Goal: Transaction & Acquisition: Purchase product/service

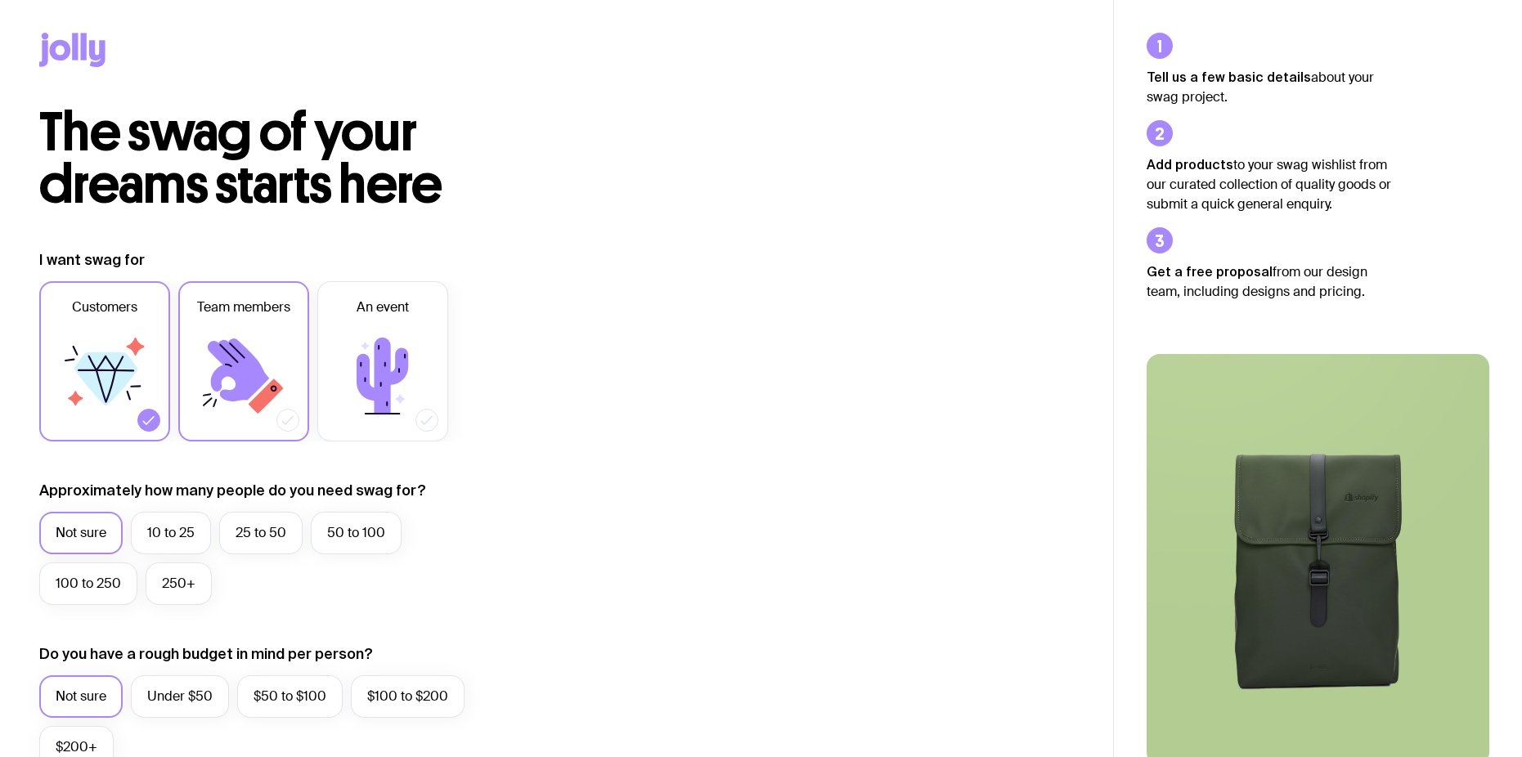
click at [112, 303] on span "Customers" at bounding box center [104, 308] width 65 height 20
click at [0, 0] on input "Customers" at bounding box center [0, 0] width 0 height 0
click at [198, 320] on label "Team members" at bounding box center [243, 361] width 131 height 160
click at [0, 0] on input "Team members" at bounding box center [0, 0] width 0 height 0
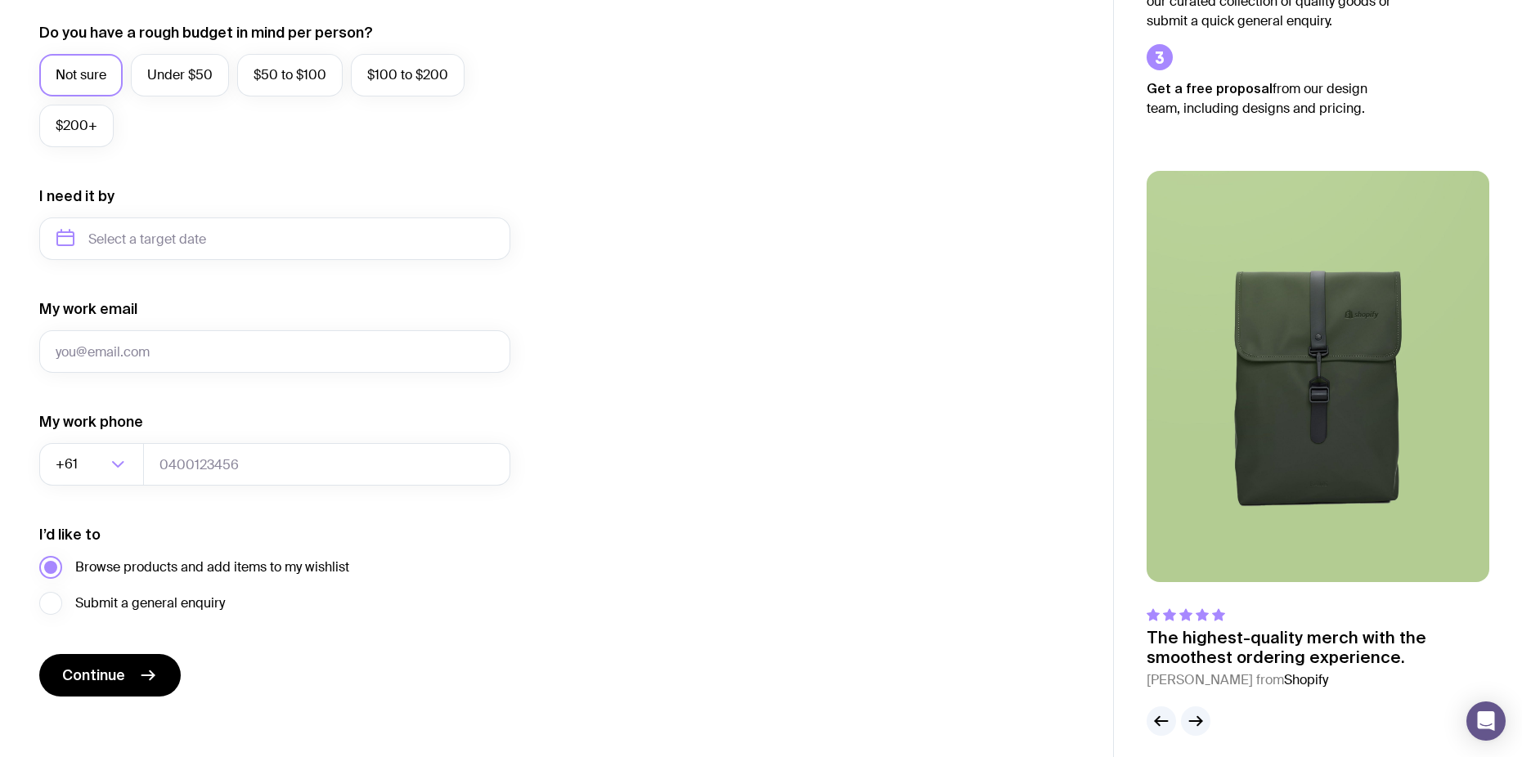
scroll to position [633, 0]
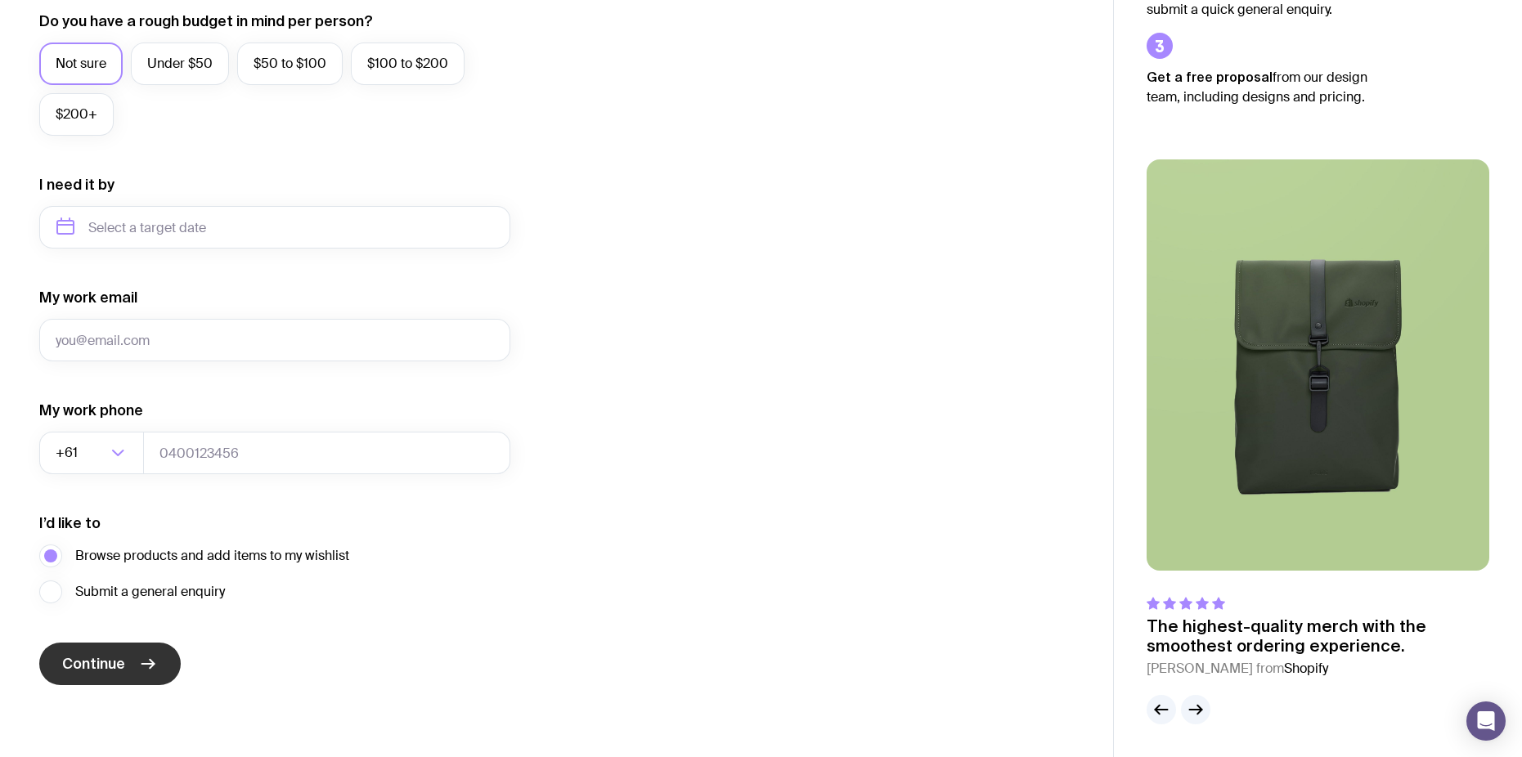
click at [148, 663] on icon "submit" at bounding box center [148, 664] width 20 height 20
click at [191, 368] on form "I want swag for Customers Team members An event Approximately how many people d…" at bounding box center [274, 151] width 471 height 1068
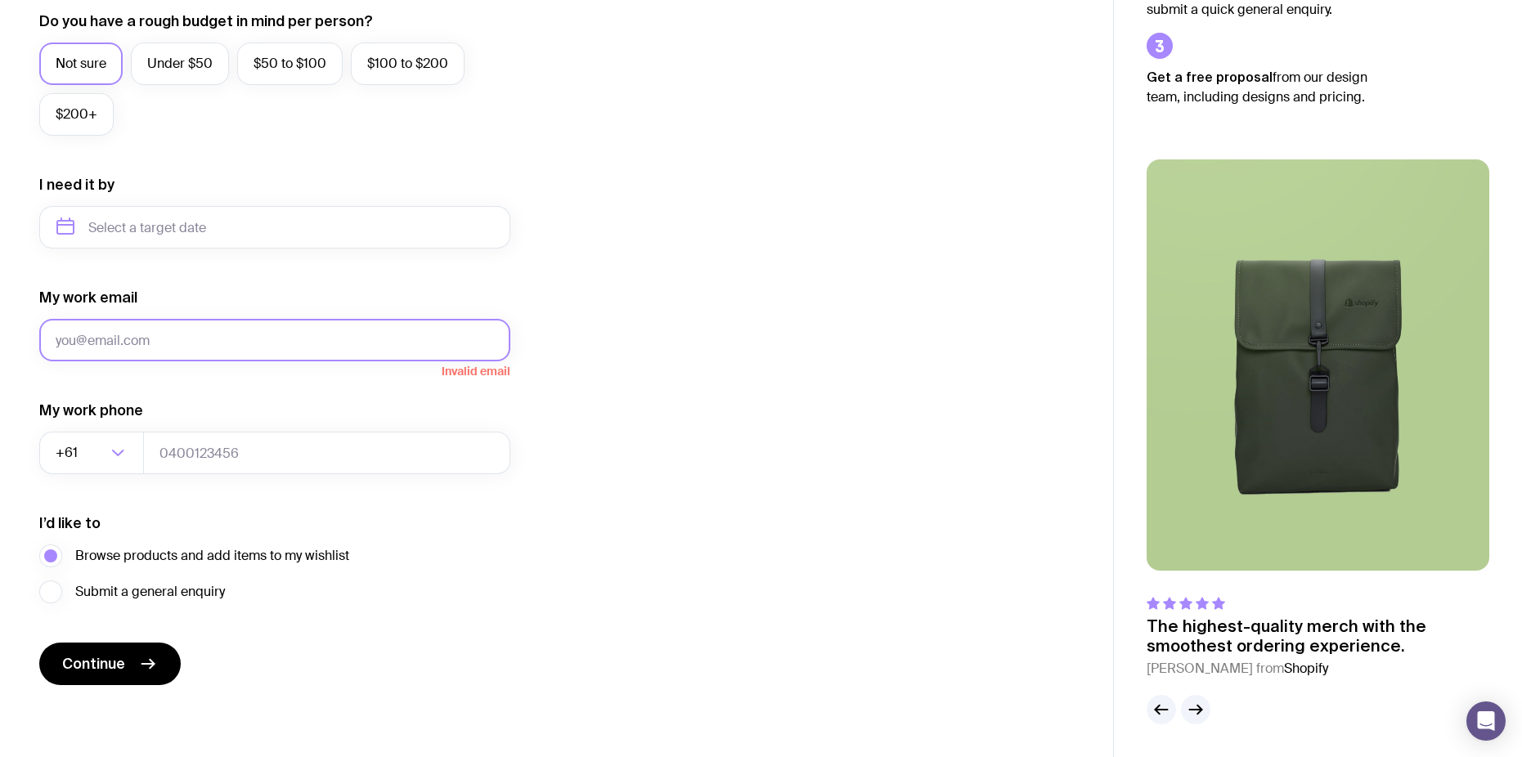
click at [186, 345] on input "My work email" at bounding box center [274, 340] width 471 height 43
type input "[EMAIL_ADDRESS][DOMAIN_NAME]"
click at [224, 464] on input "tel" at bounding box center [326, 453] width 367 height 43
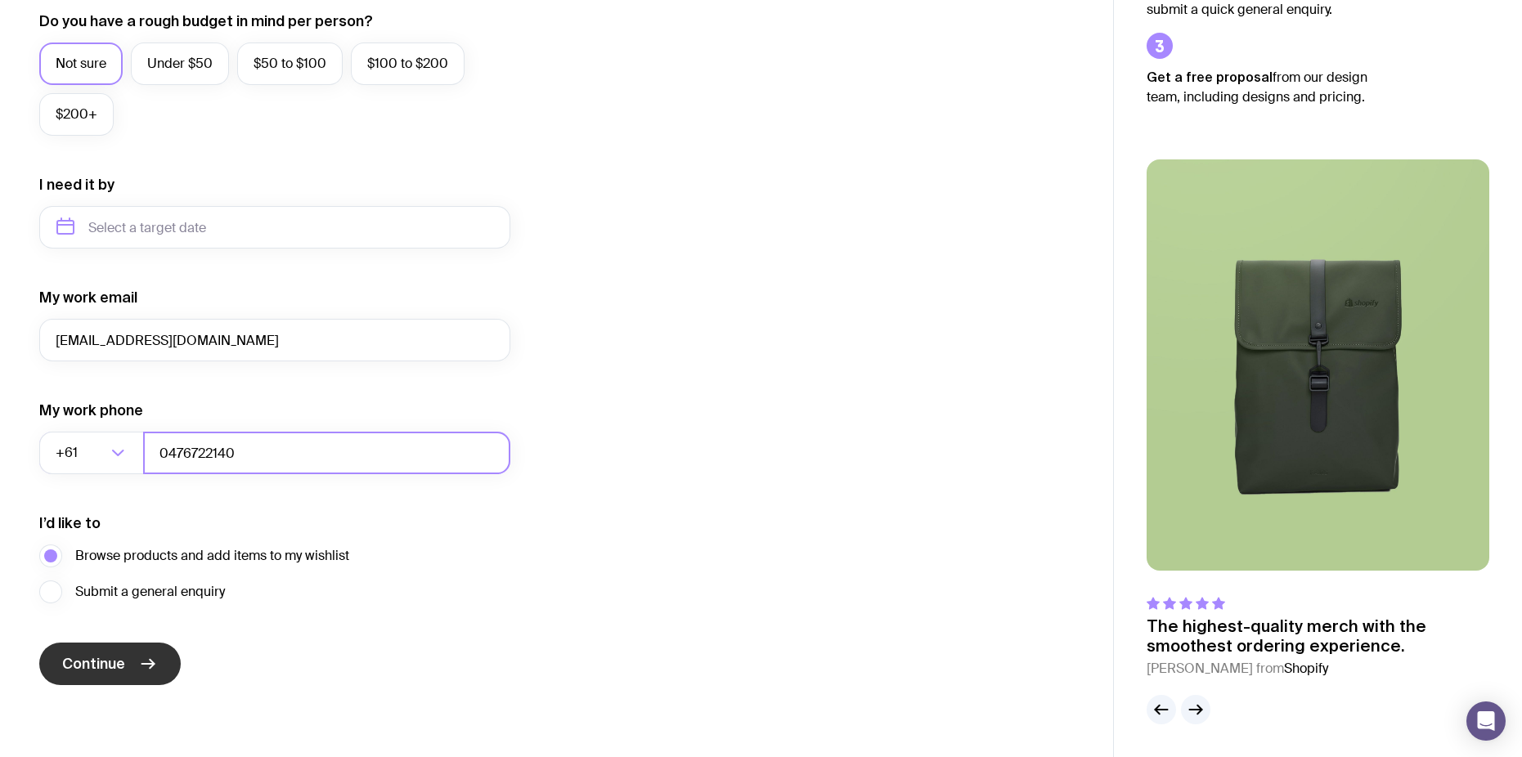
type input "0476722140"
click at [101, 653] on button "Continue" at bounding box center [109, 664] width 141 height 43
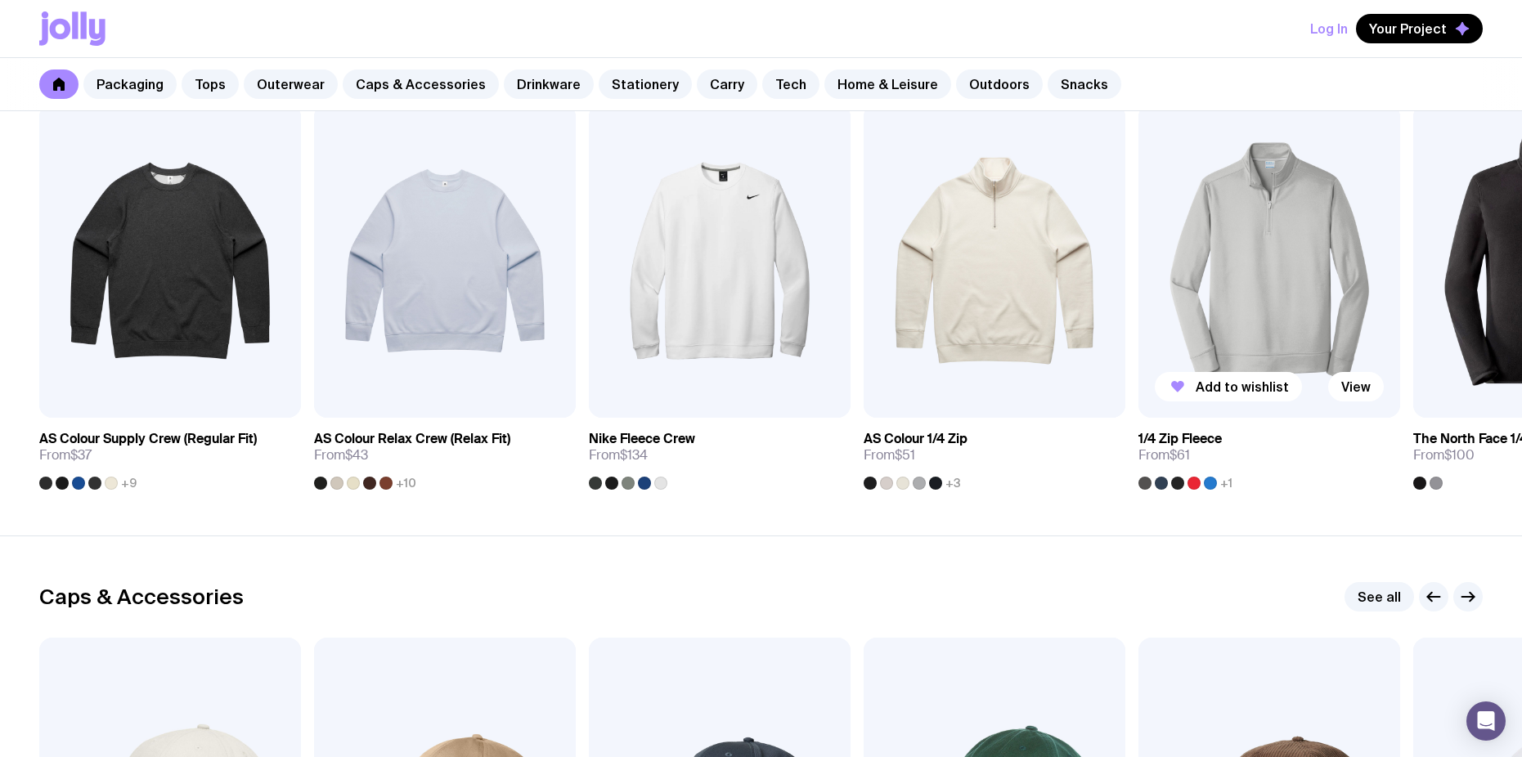
scroll to position [1390, 0]
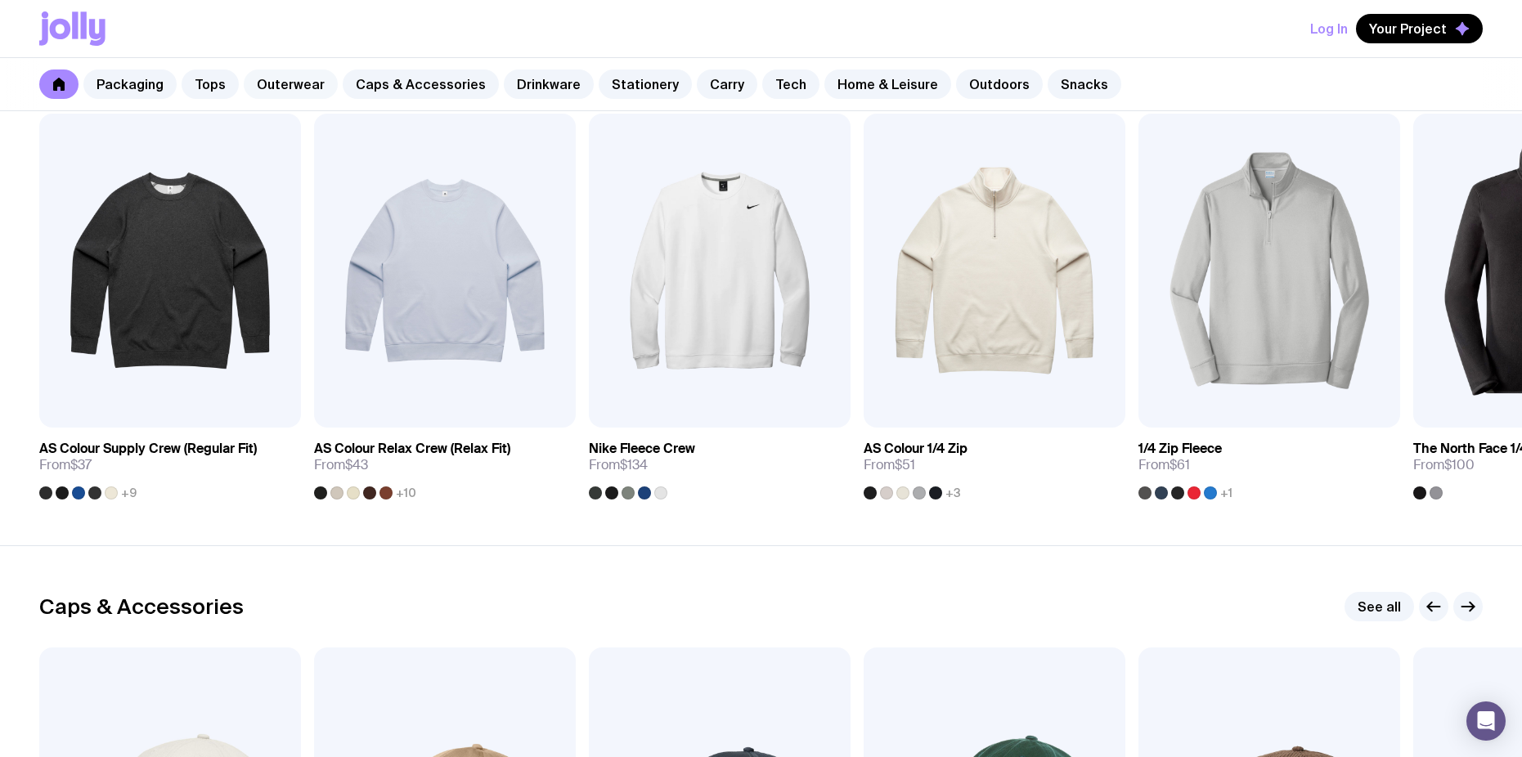
click at [291, 83] on link "Outerwear" at bounding box center [291, 84] width 94 height 29
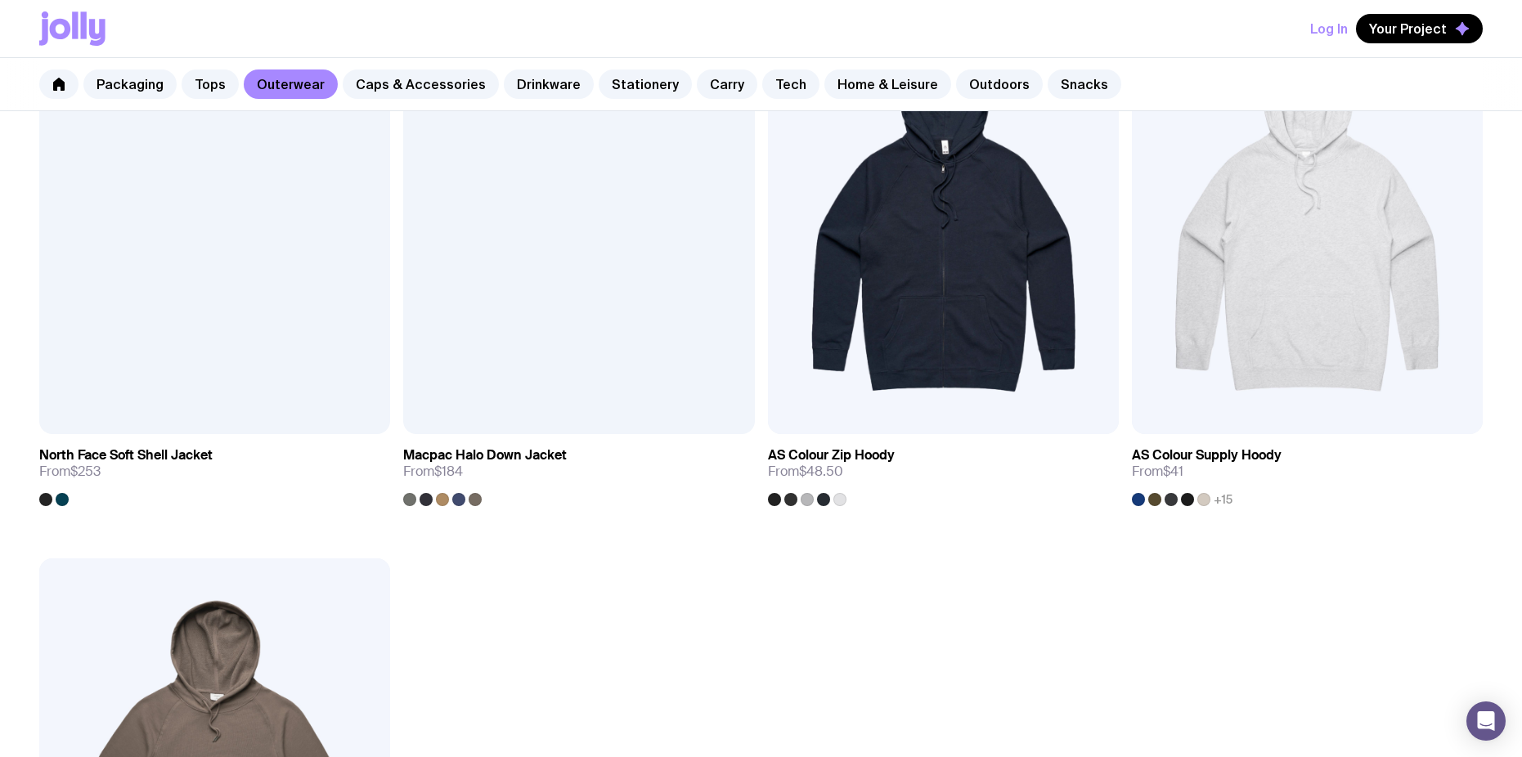
scroll to position [2535, 0]
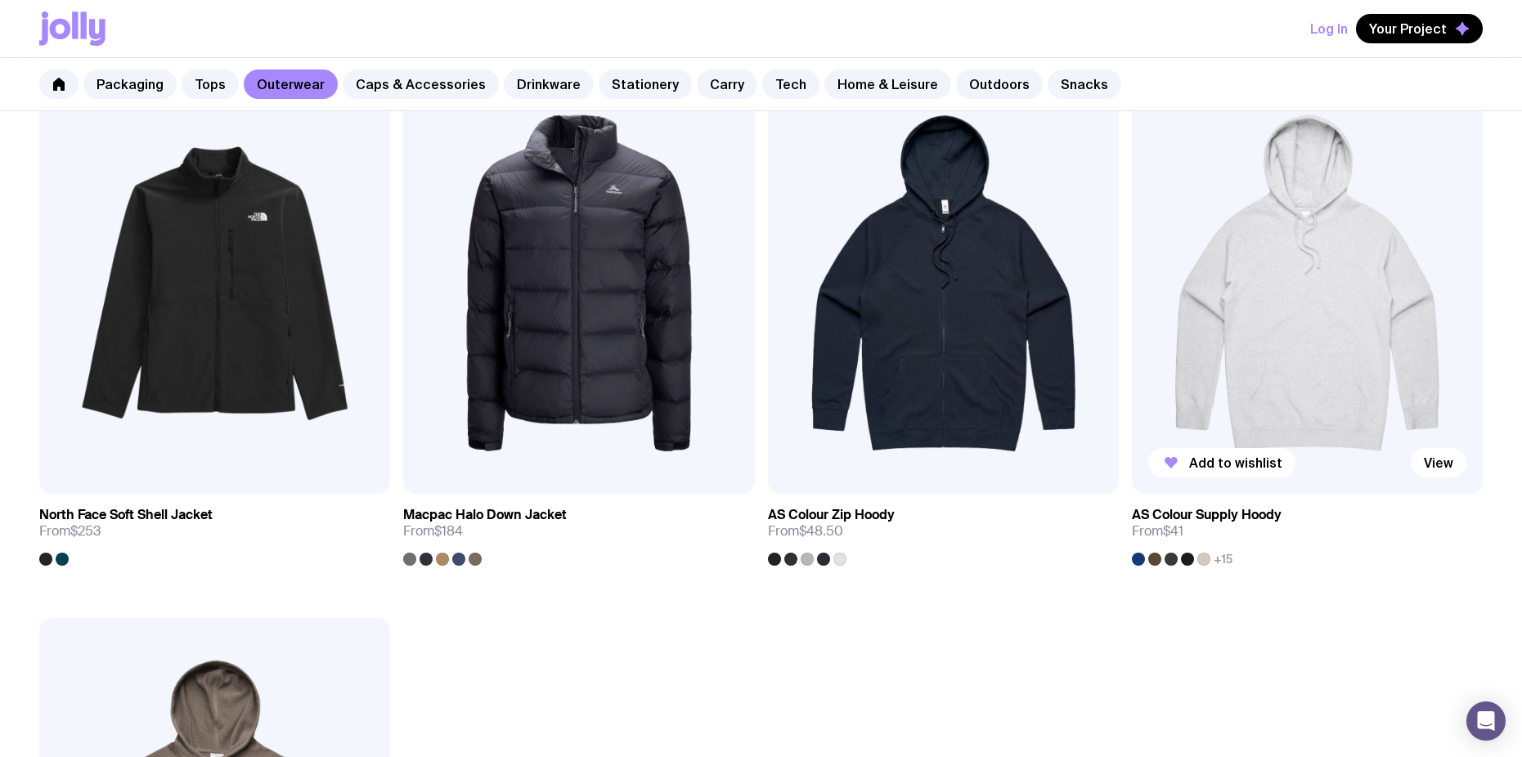
click at [1292, 340] on img at bounding box center [1307, 283] width 351 height 421
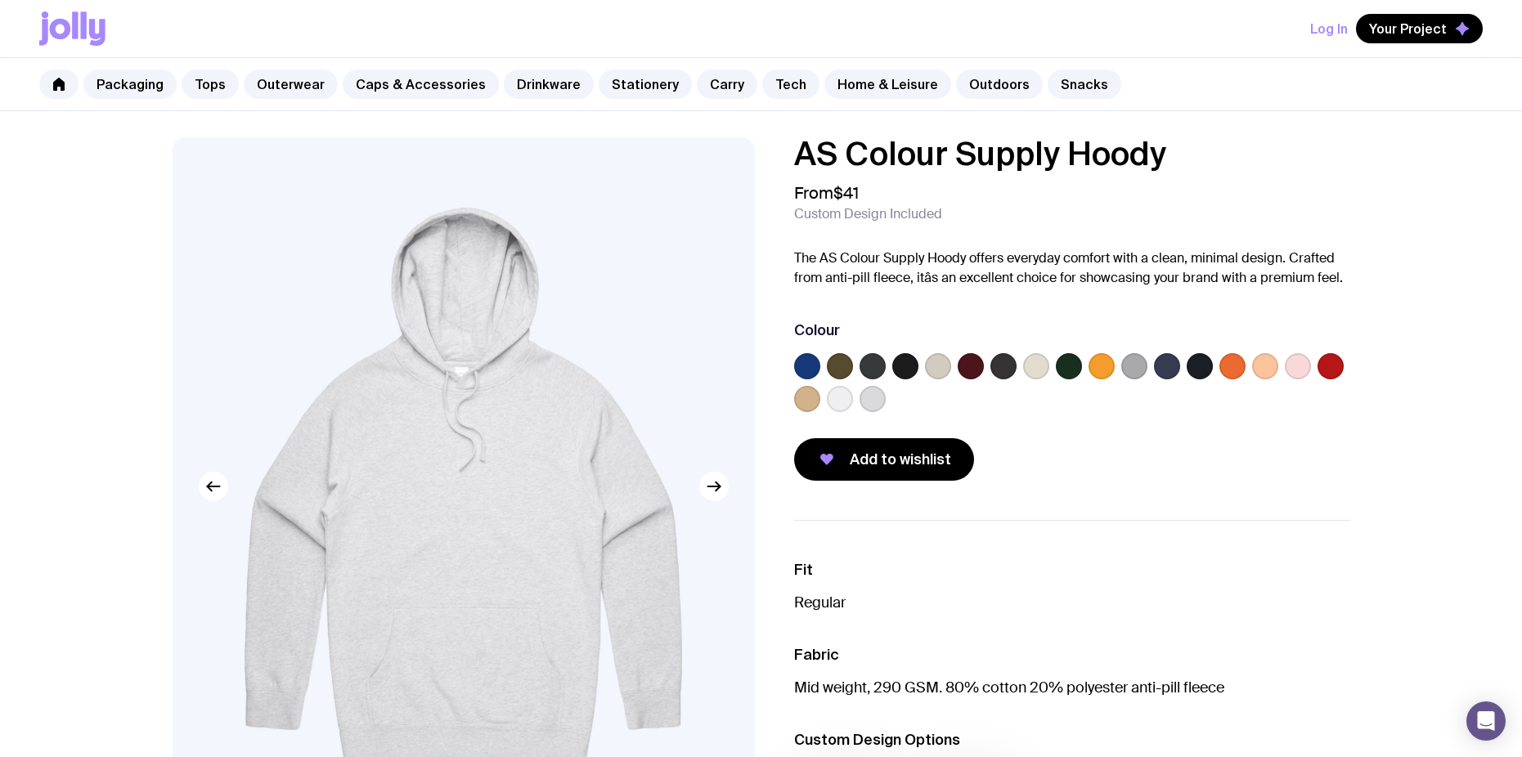
click at [973, 369] on label at bounding box center [971, 366] width 26 height 26
click at [0, 0] on input "radio" at bounding box center [0, 0] width 0 height 0
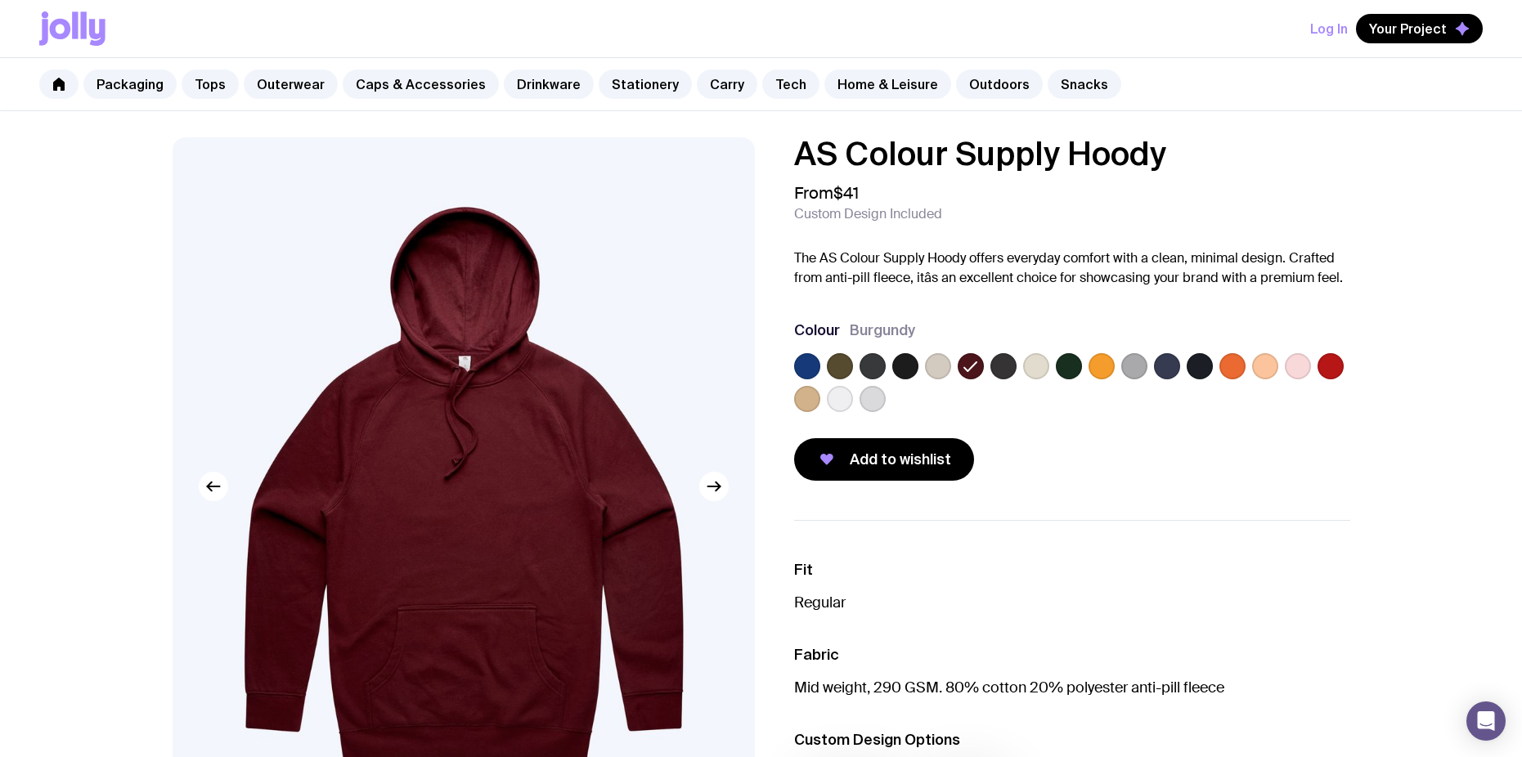
click at [1197, 366] on label at bounding box center [1200, 366] width 26 height 26
click at [0, 0] on input "radio" at bounding box center [0, 0] width 0 height 0
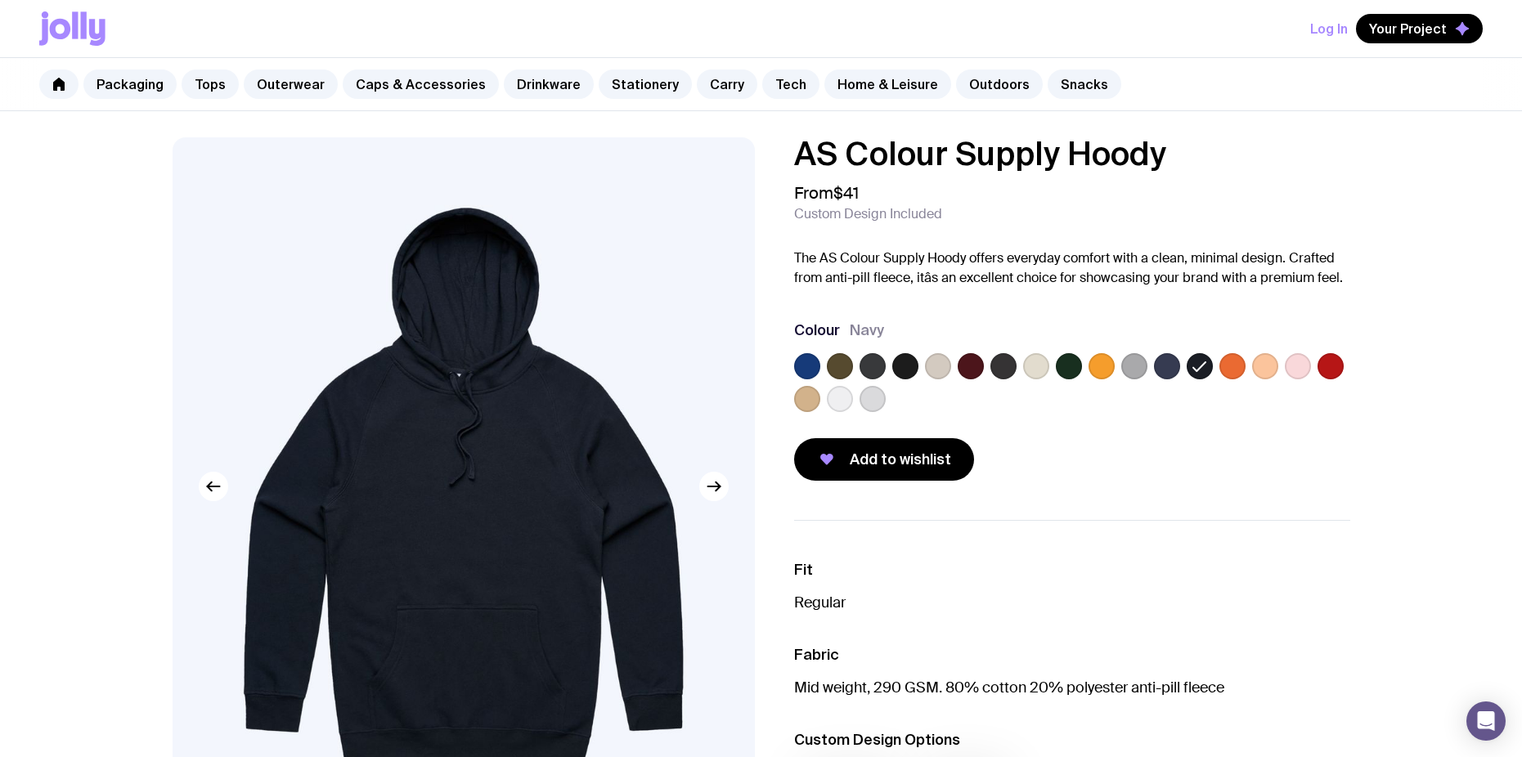
click at [1013, 370] on label at bounding box center [1003, 366] width 26 height 26
click at [0, 0] on input "radio" at bounding box center [0, 0] width 0 height 0
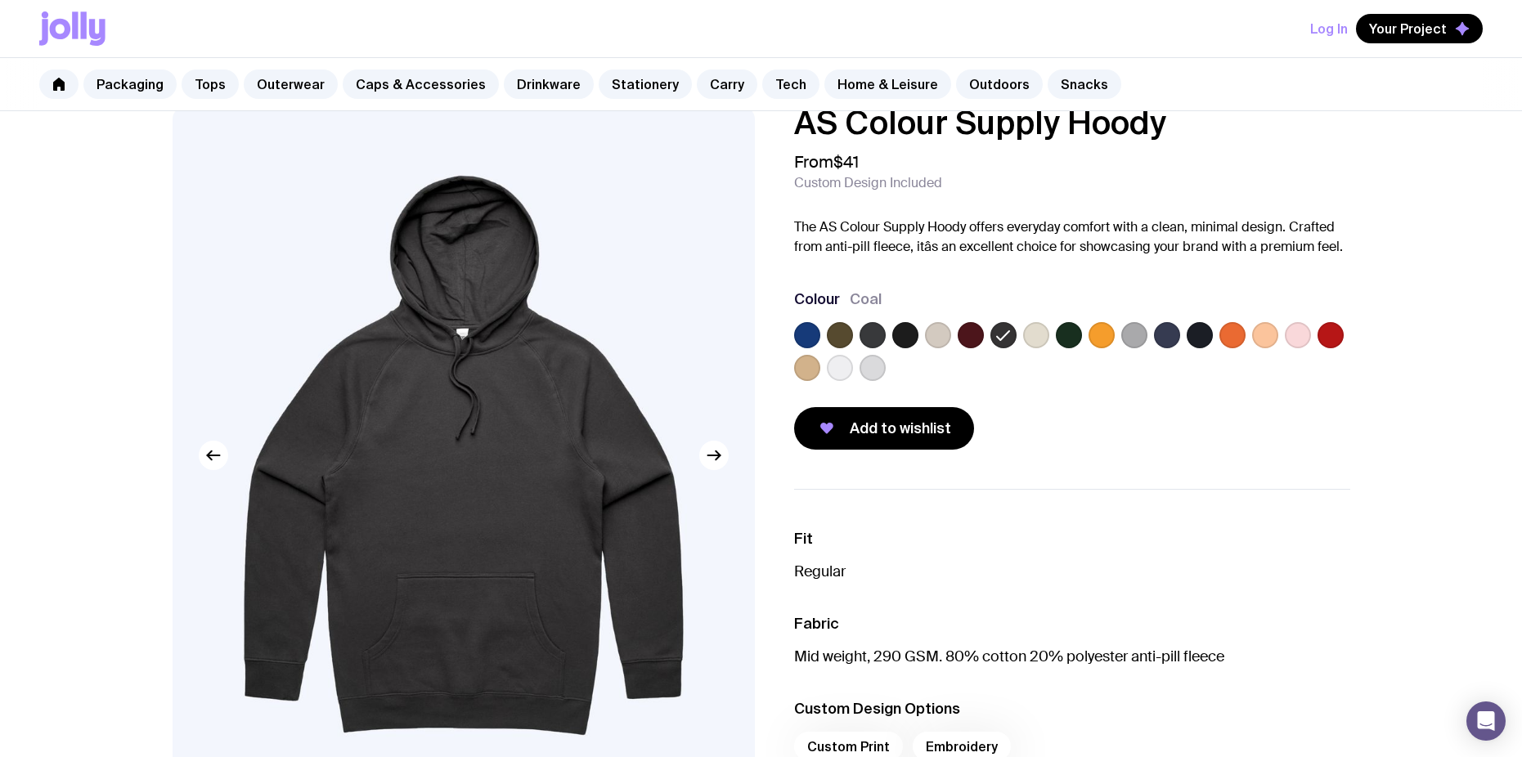
scroll to position [25, 0]
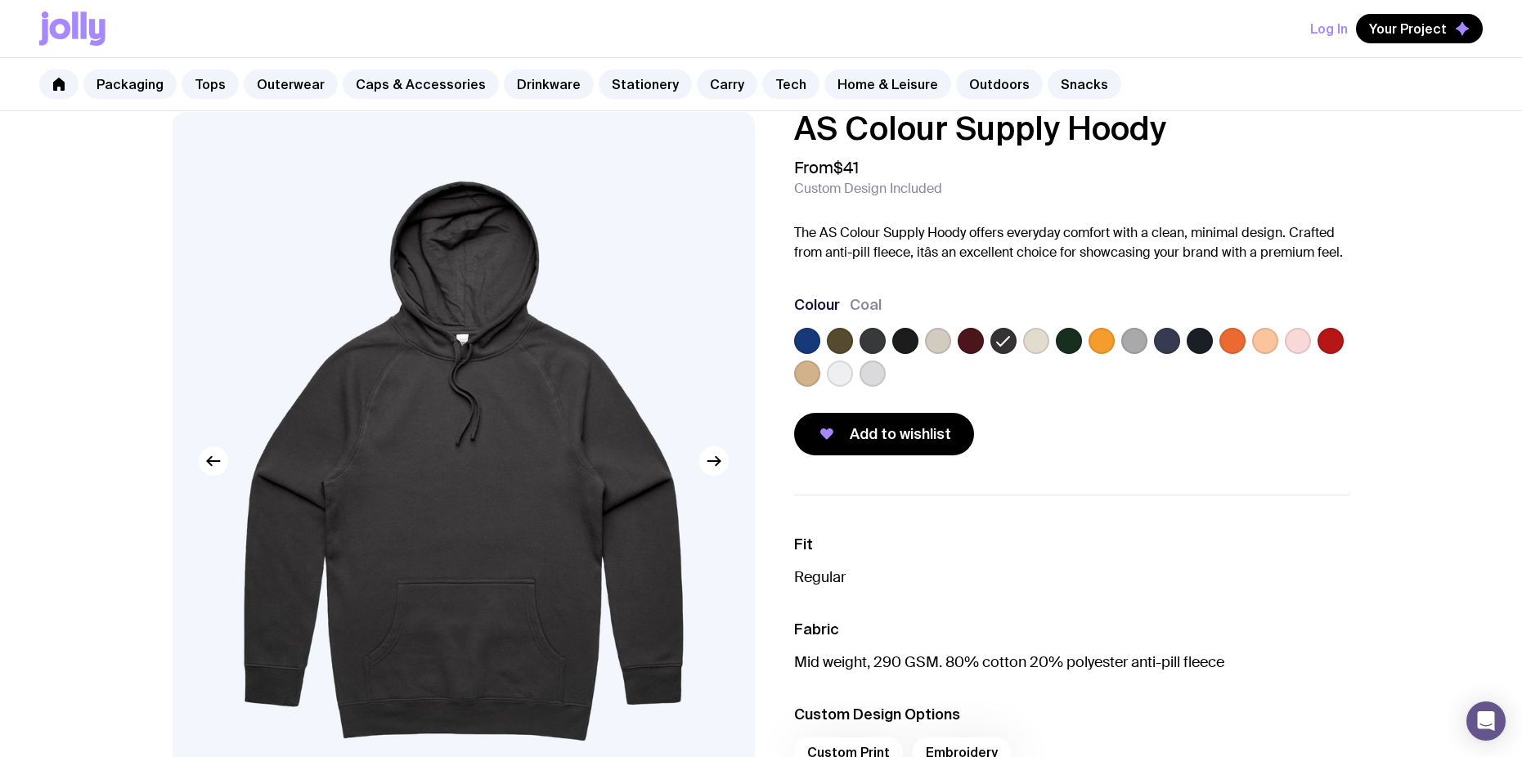
click at [498, 392] on img at bounding box center [464, 461] width 582 height 698
drag, startPoint x: 746, startPoint y: 472, endPoint x: 721, endPoint y: 466, distance: 25.2
click at [726, 468] on div at bounding box center [464, 461] width 582 height 698
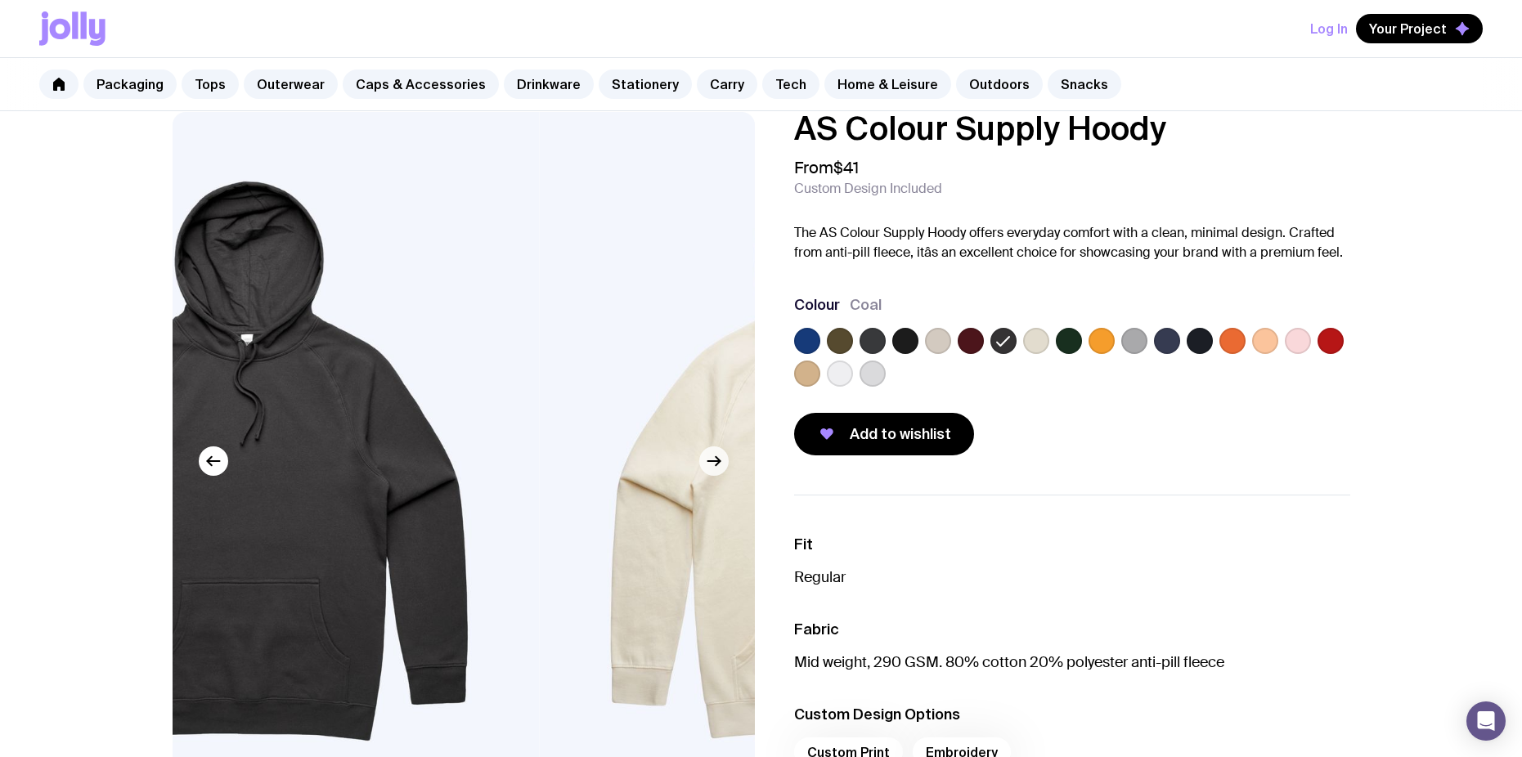
click at [721, 465] on icon "button" at bounding box center [714, 461] width 20 height 20
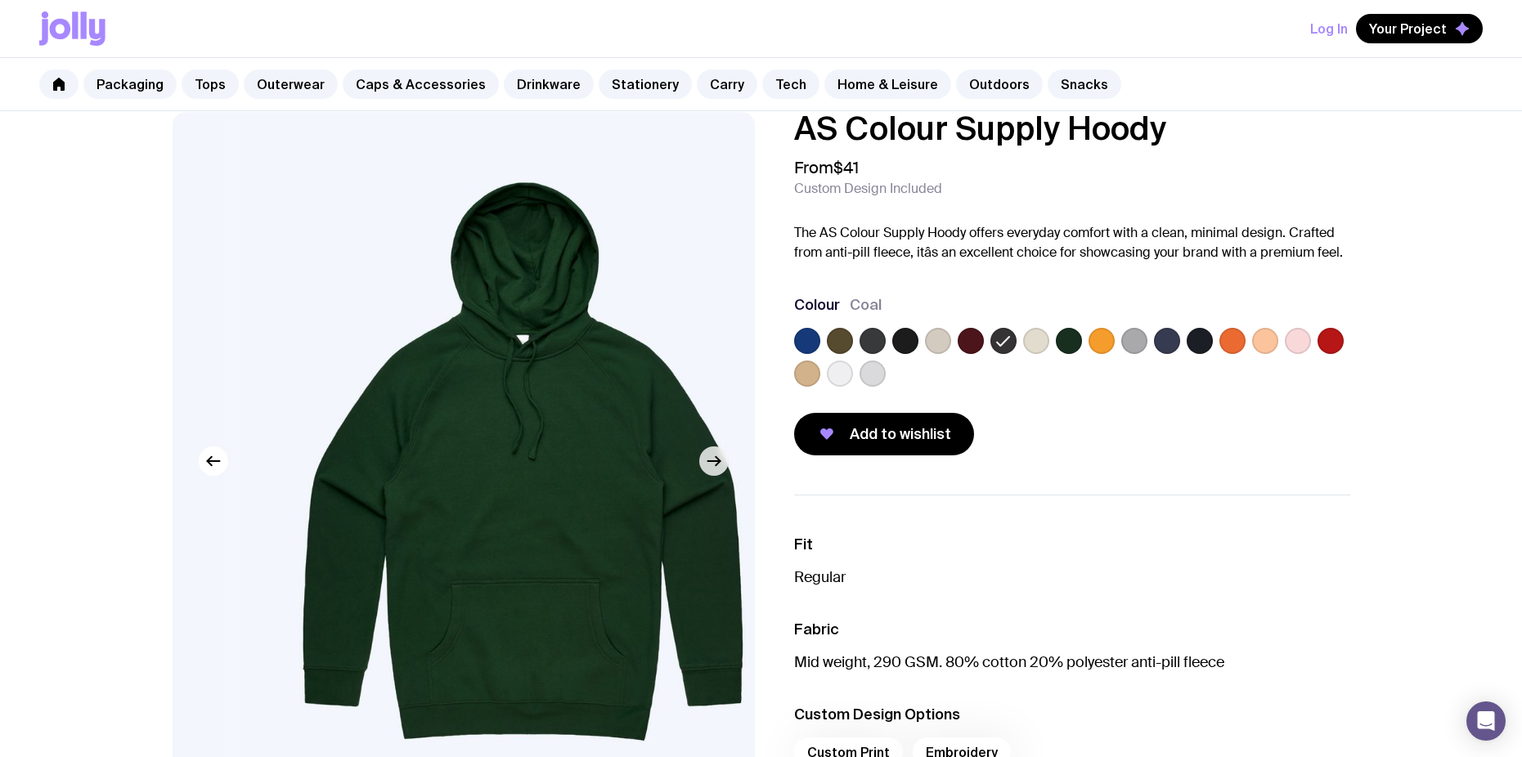
click at [718, 465] on icon "button" at bounding box center [714, 461] width 20 height 20
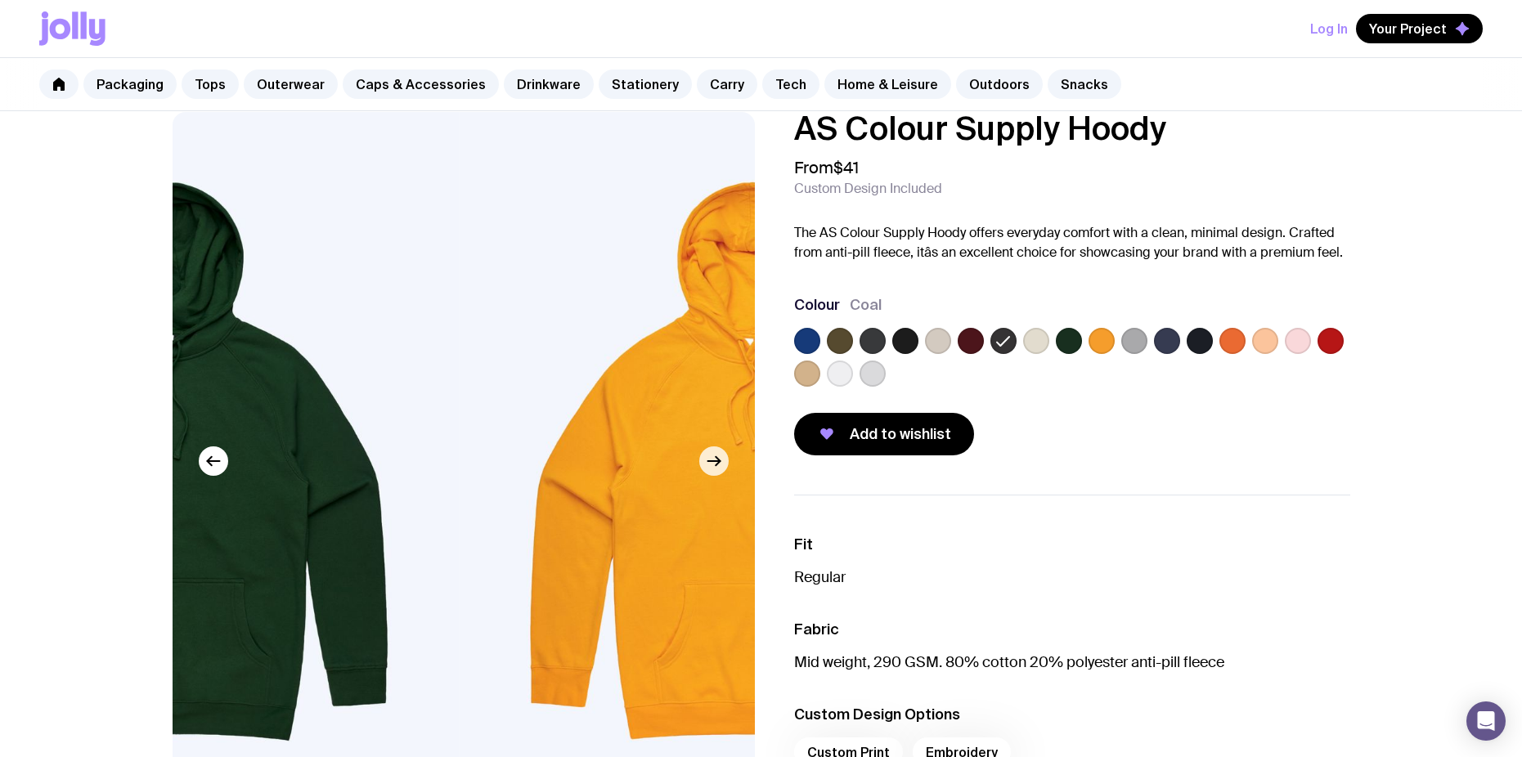
click at [718, 465] on icon "button" at bounding box center [714, 461] width 20 height 20
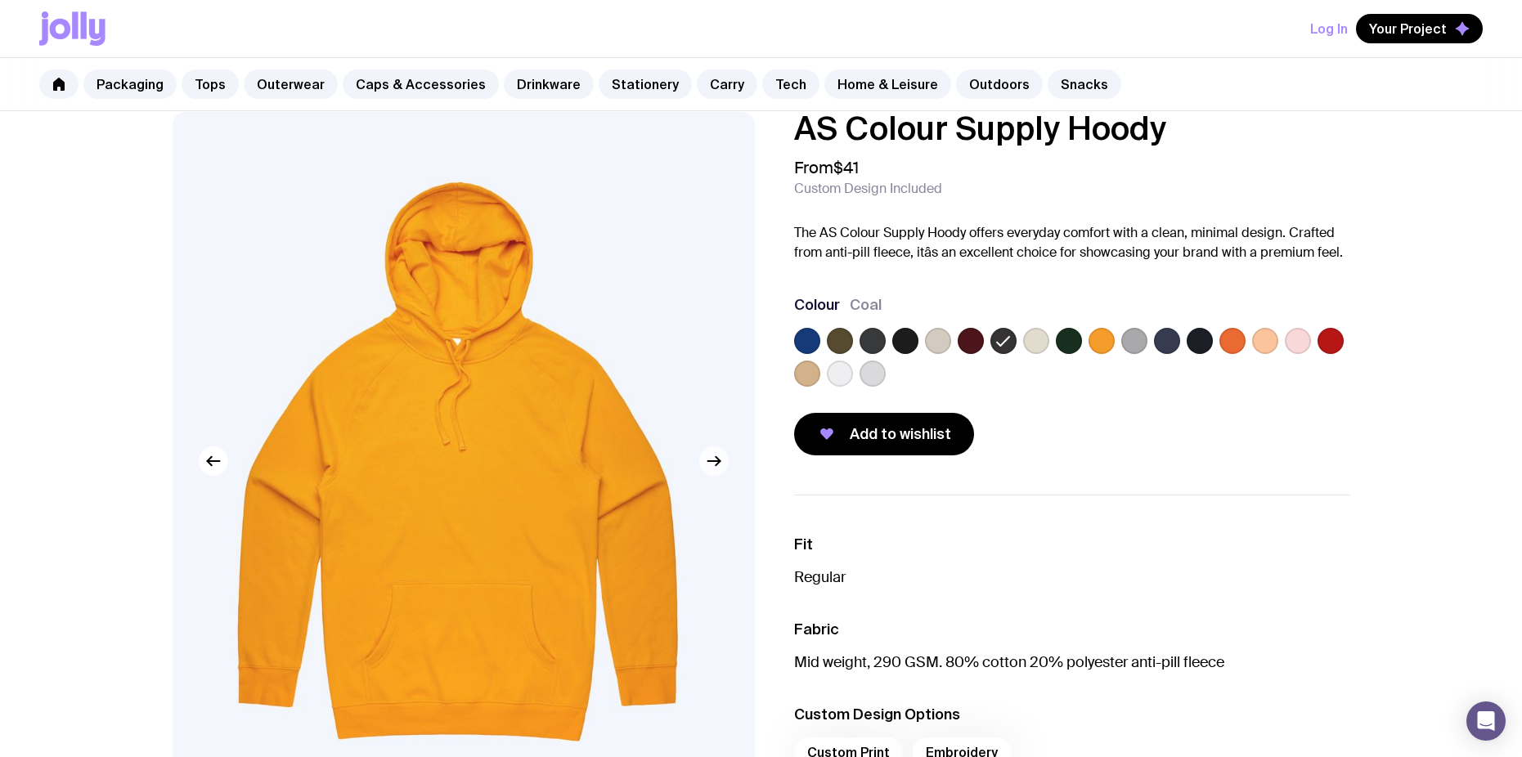
click at [718, 465] on icon "button" at bounding box center [714, 461] width 20 height 20
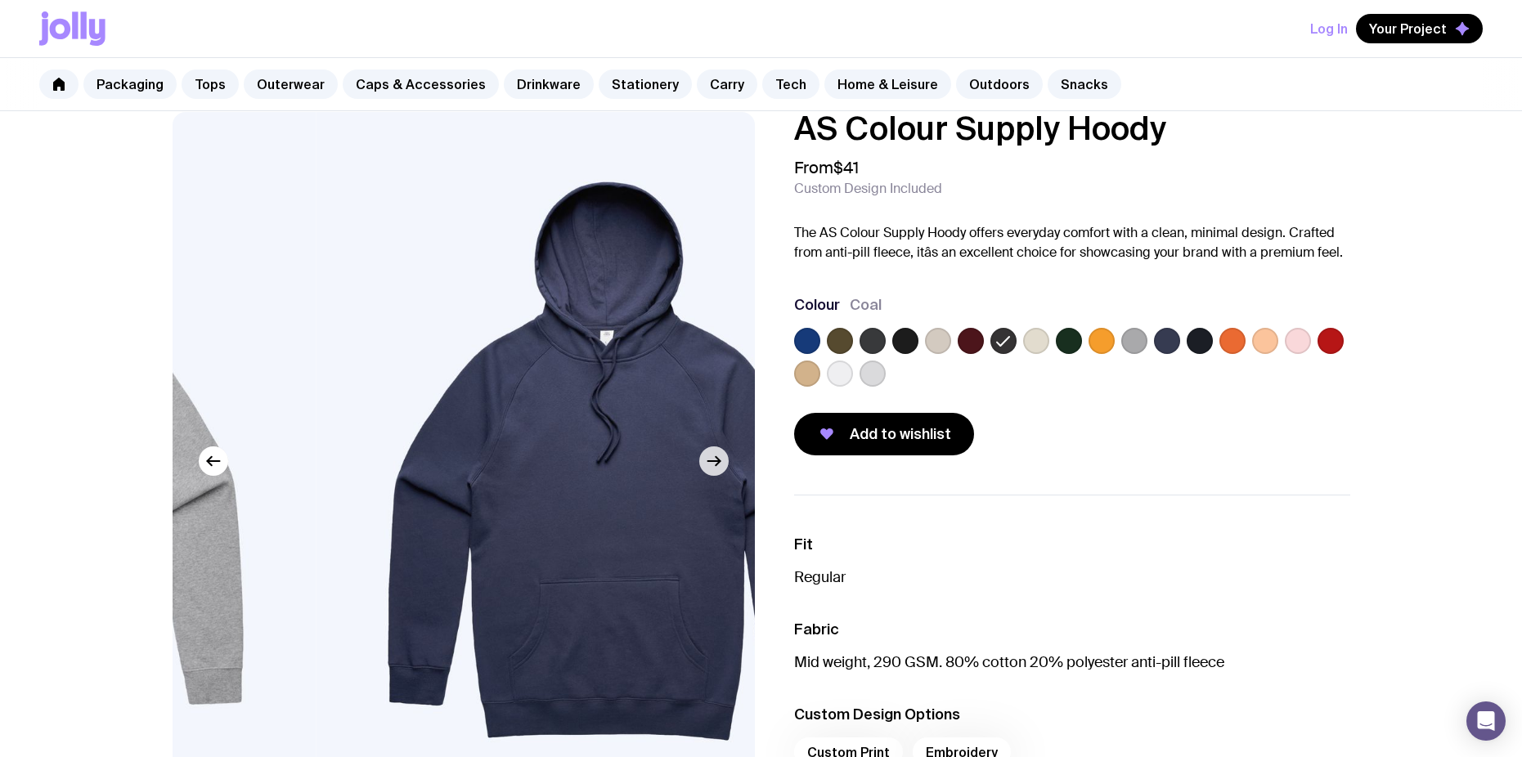
click at [717, 465] on icon "button" at bounding box center [718, 461] width 4 height 9
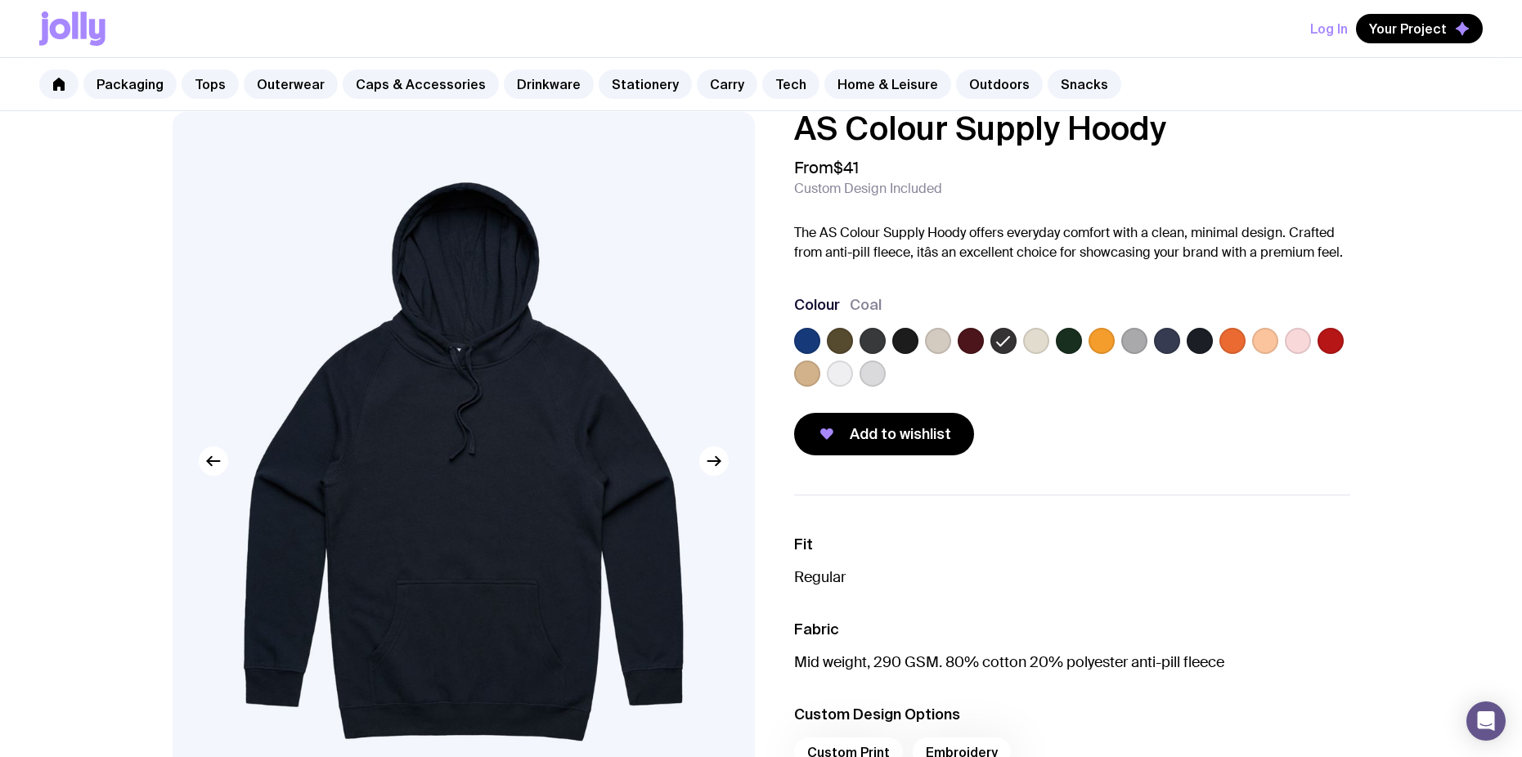
click at [1004, 338] on icon at bounding box center [1004, 341] width 20 height 20
click at [0, 0] on input "radio" at bounding box center [0, 0] width 0 height 0
click at [815, 580] on p "Regular" at bounding box center [1072, 578] width 556 height 20
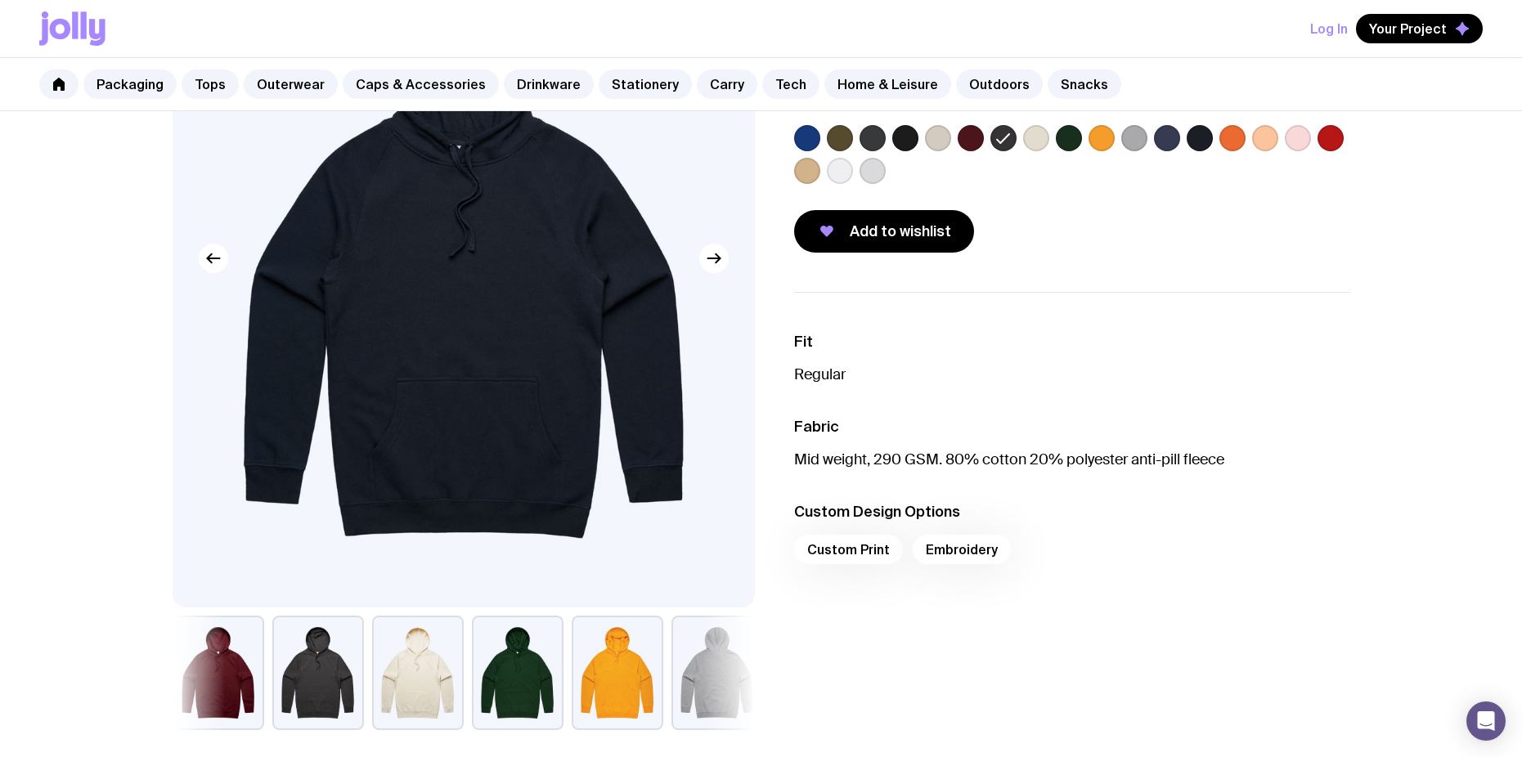
scroll to position [271, 0]
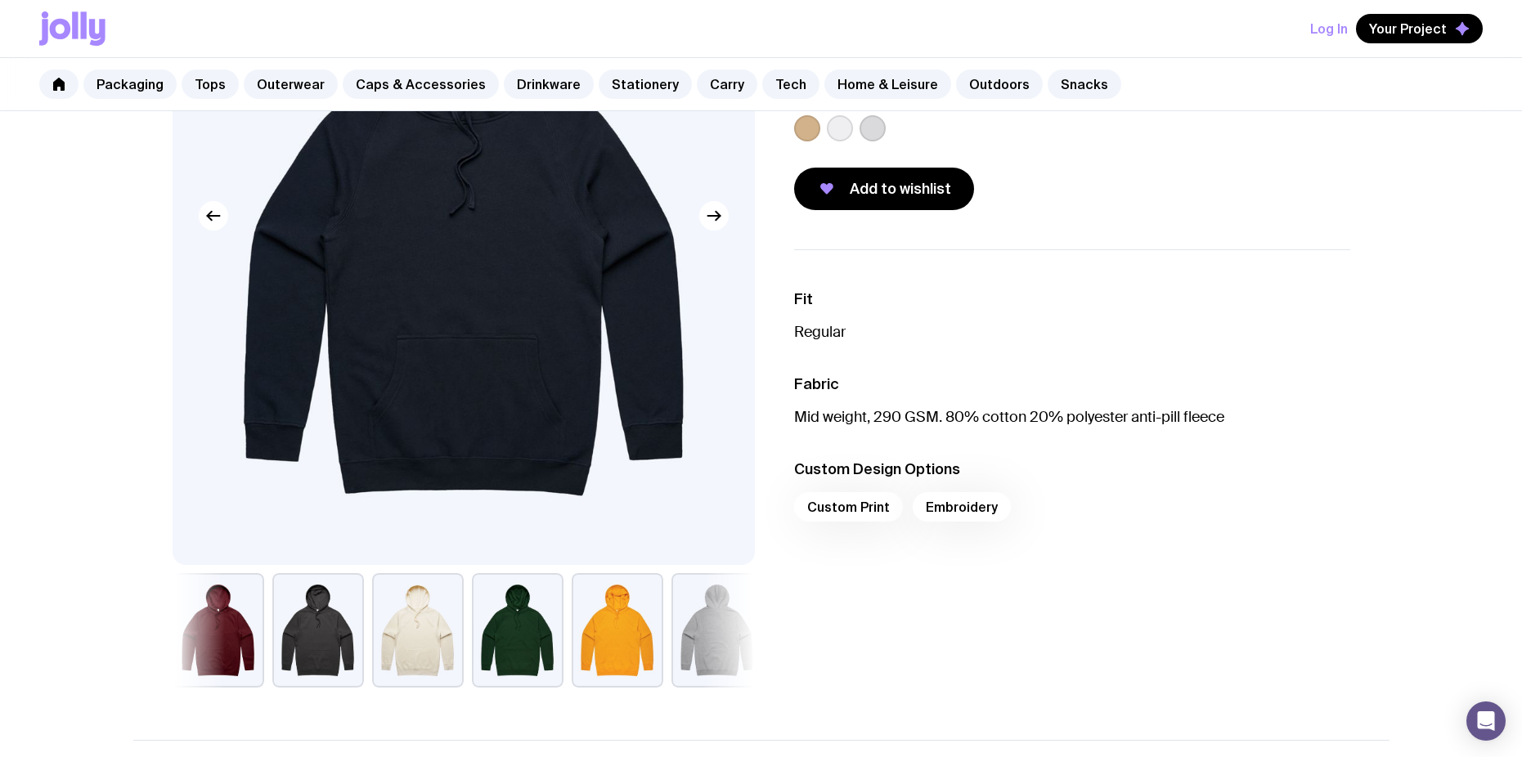
click at [873, 500] on div "Custom Print Embroidery" at bounding box center [1072, 511] width 556 height 39
click at [869, 506] on div "Custom Print Embroidery" at bounding box center [1072, 511] width 556 height 39
click at [866, 506] on div "Custom Print Embroidery" at bounding box center [1072, 511] width 556 height 39
drag, startPoint x: 864, startPoint y: 504, endPoint x: 896, endPoint y: 317, distance: 190.0
click at [877, 462] on li "Custom Design Options Custom Print Embroidery" at bounding box center [1072, 496] width 556 height 72
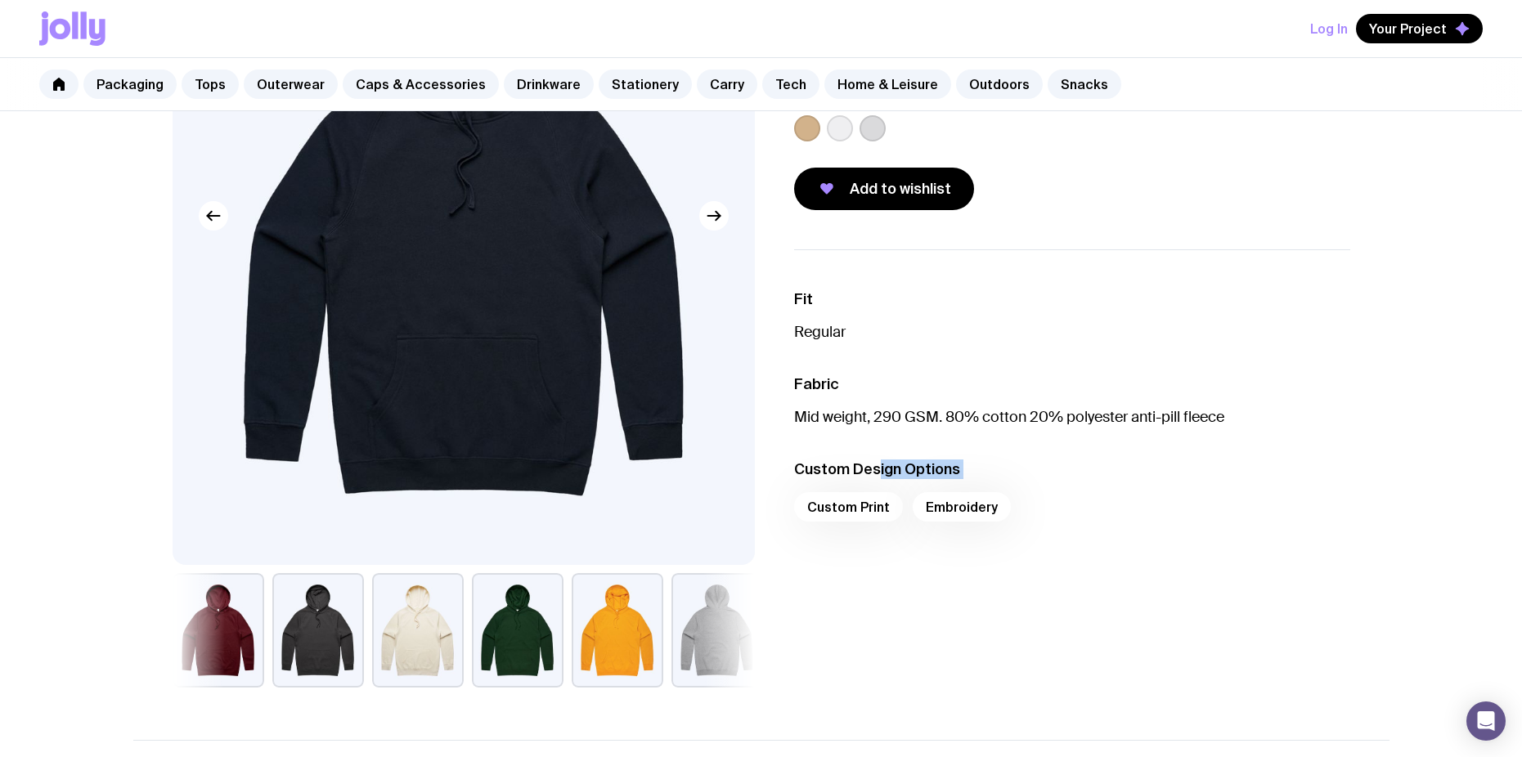
click at [896, 504] on div "Custom Print Embroidery" at bounding box center [1072, 511] width 556 height 39
click at [942, 505] on div "Custom Print Embroidery" at bounding box center [1072, 511] width 556 height 39
